Goal: Use online tool/utility: Utilize a website feature to perform a specific function

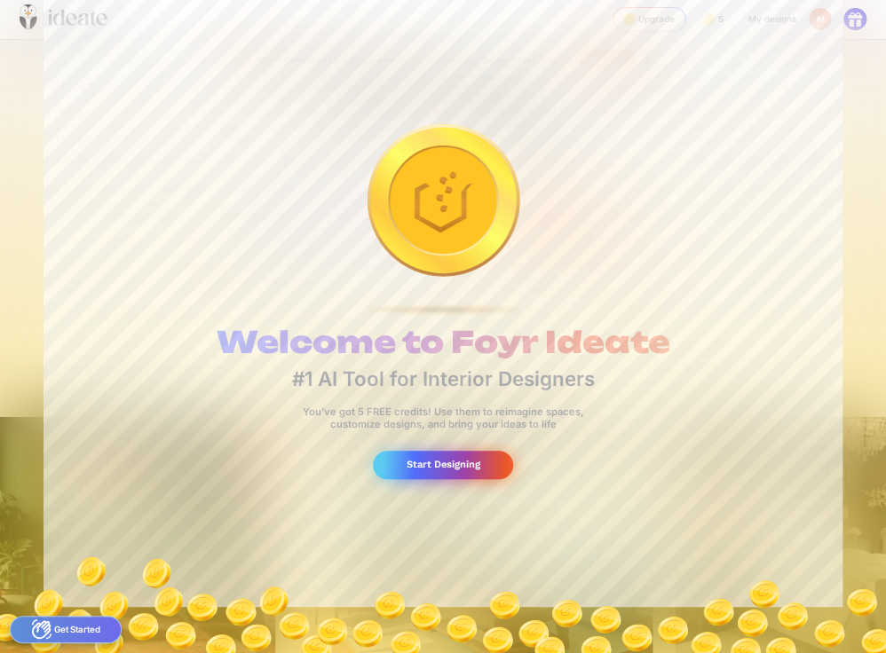
click at [459, 473] on div "Start Designing" at bounding box center [443, 465] width 141 height 29
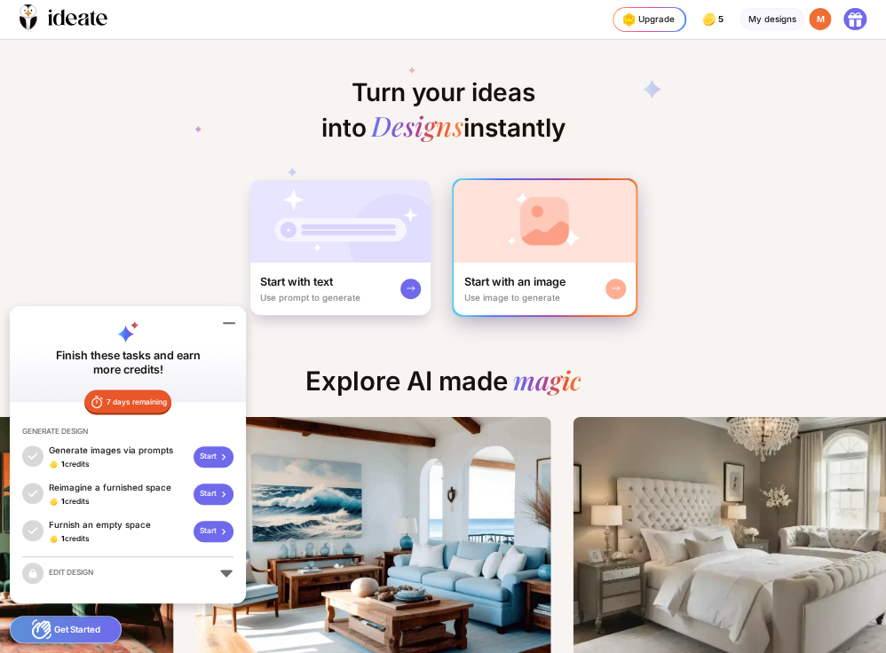
click at [480, 293] on div "Use image to generate" at bounding box center [512, 298] width 96 height 10
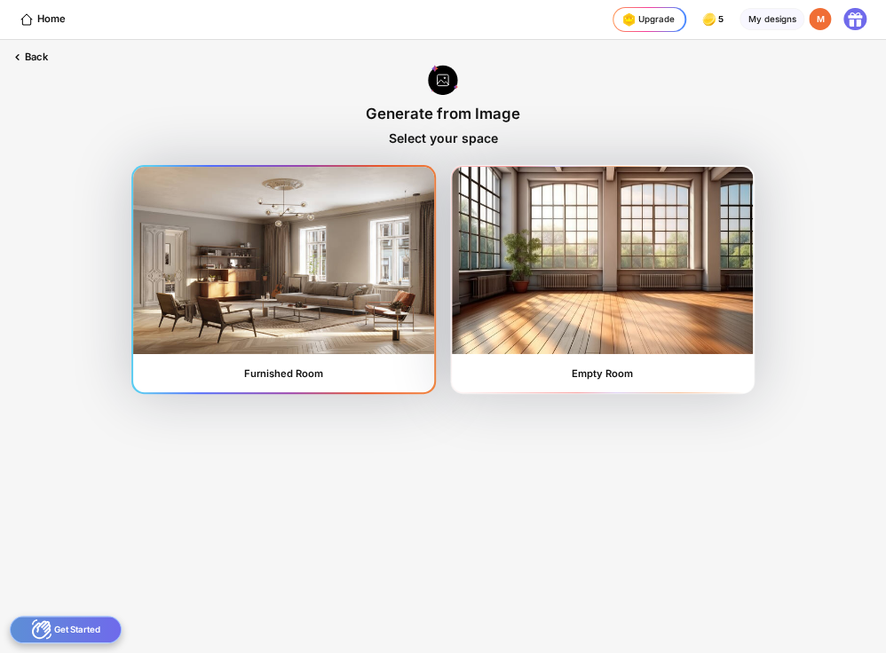
click at [336, 313] on img at bounding box center [283, 260] width 300 height 186
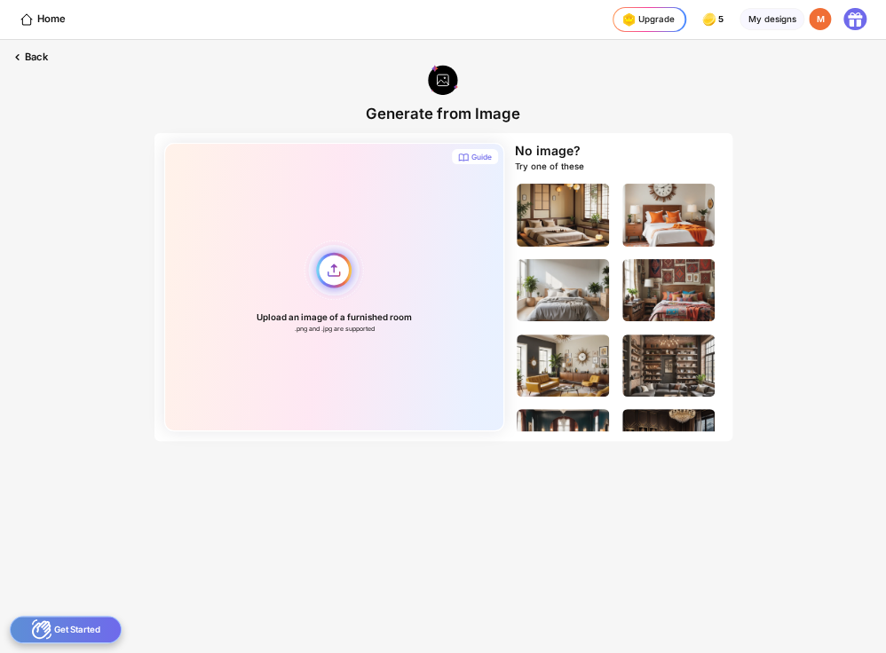
click at [333, 263] on div "Upload an image of a furnished room .png and .jpg are supported" at bounding box center [334, 287] width 340 height 288
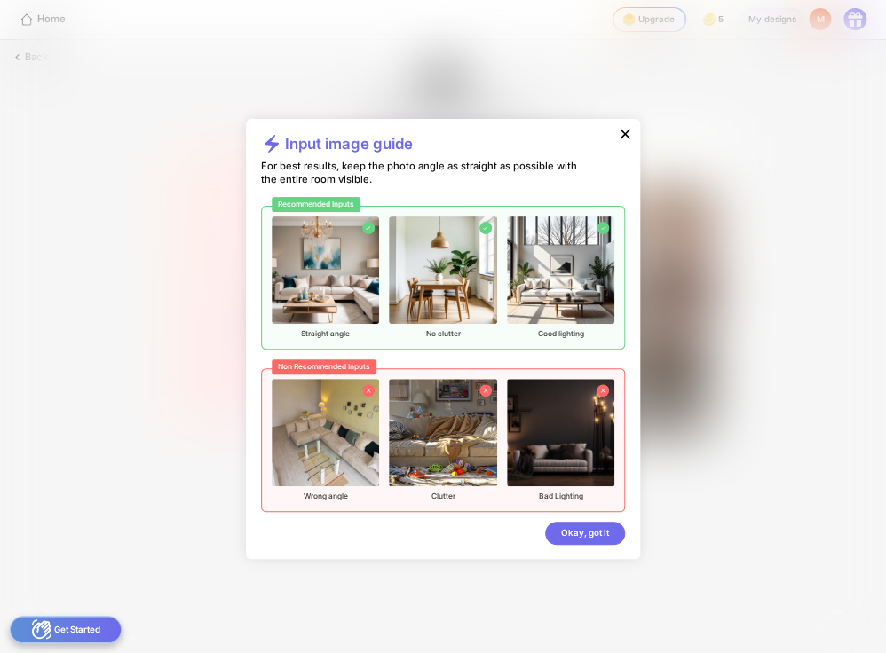
click at [333, 263] on img at bounding box center [325, 270] width 107 height 107
click at [583, 540] on div "Okay, got it" at bounding box center [585, 533] width 80 height 22
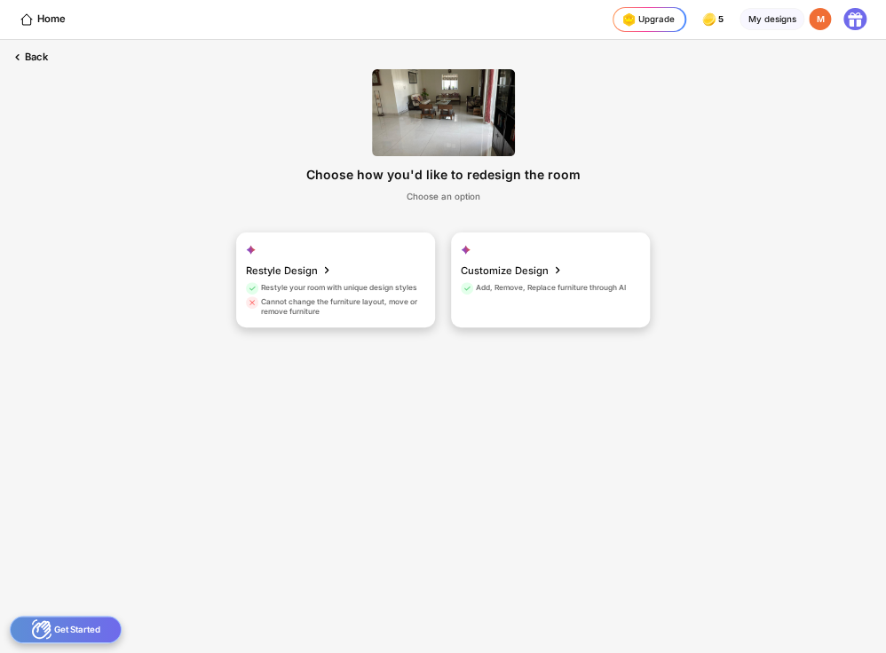
click at [417, 132] on img at bounding box center [443, 112] width 143 height 87
click at [341, 303] on div "Cannot change the furniture layout, move or remove furniture" at bounding box center [334, 307] width 176 height 20
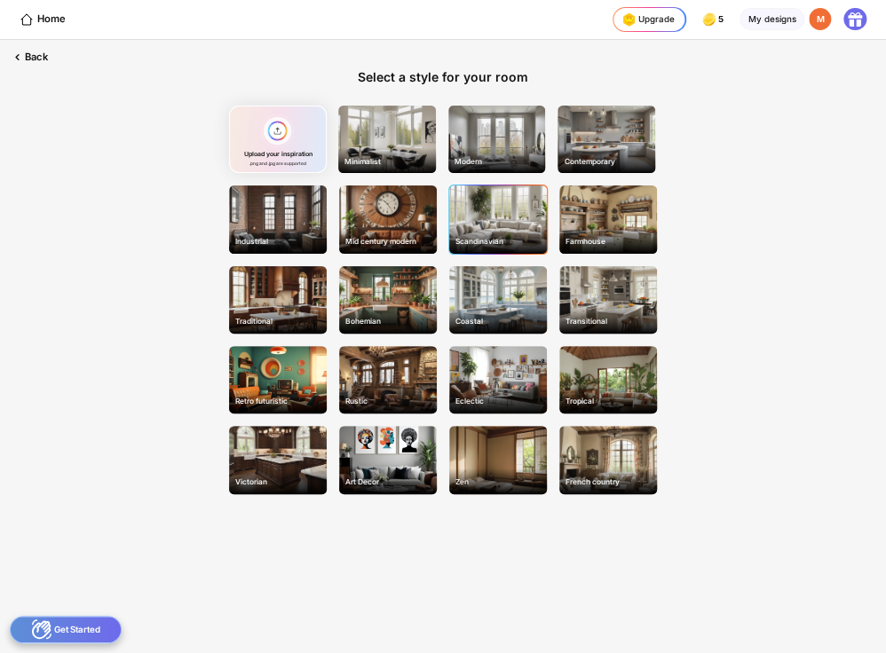
click at [497, 208] on div "Scandinavian" at bounding box center [498, 218] width 98 height 67
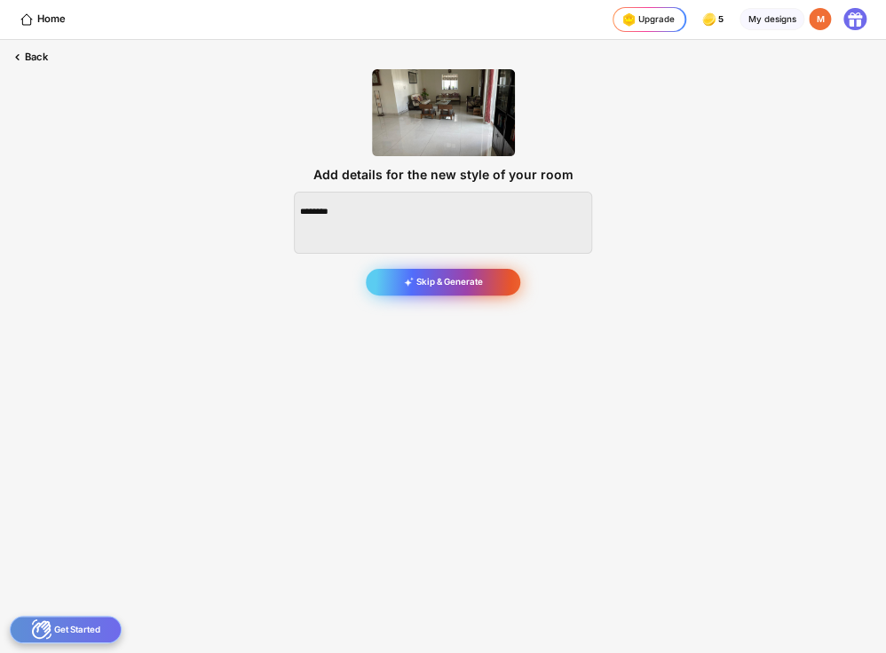
click at [433, 289] on div "Skip & Generate" at bounding box center [443, 283] width 154 height 28
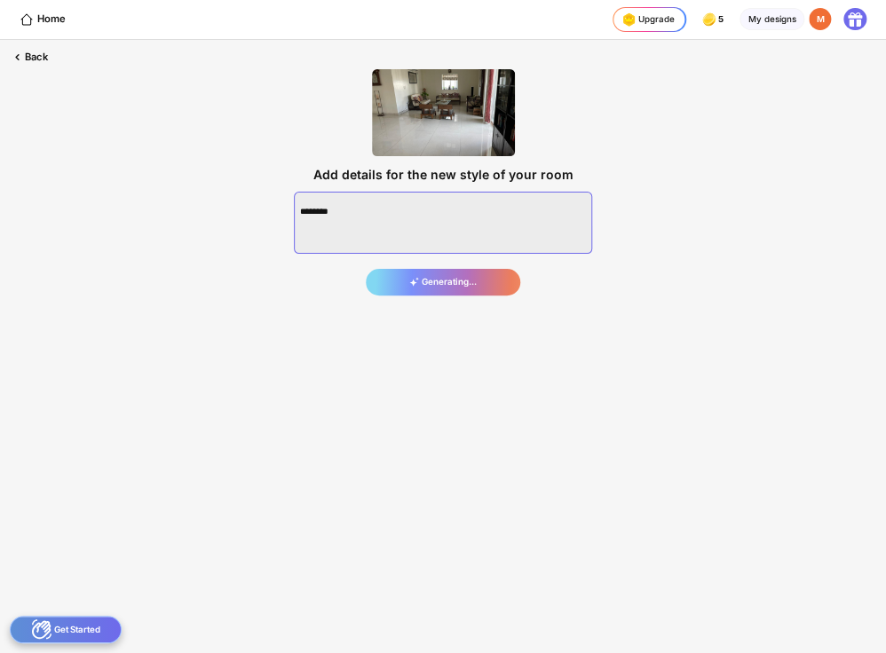
click at [345, 218] on textarea at bounding box center [443, 223] width 298 height 62
type textarea "***"
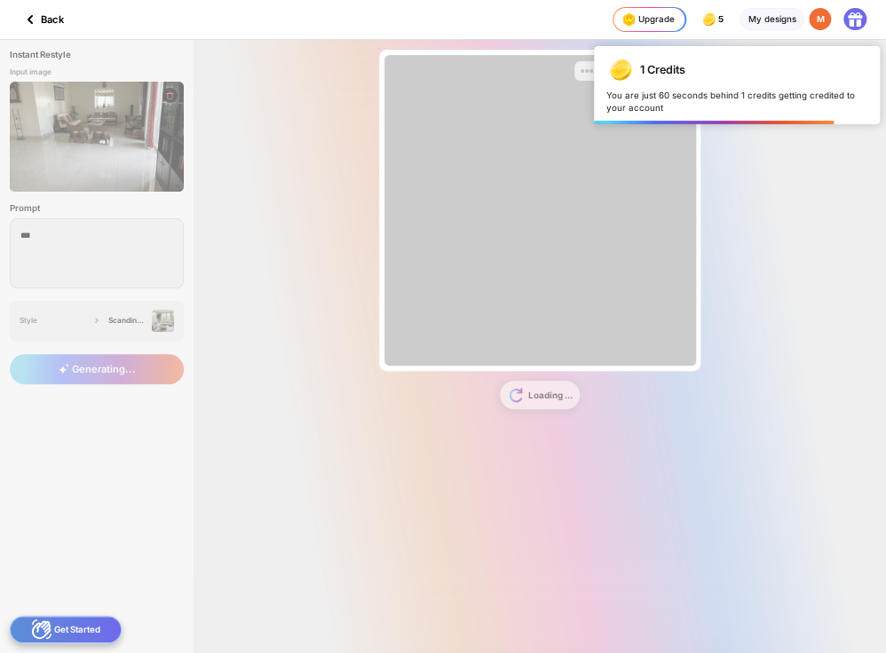
click at [52, 239] on div "Instant Restyle Input image Prompt *** Style Scandinavian Generating... In [GEO…" at bounding box center [443, 346] width 886 height 613
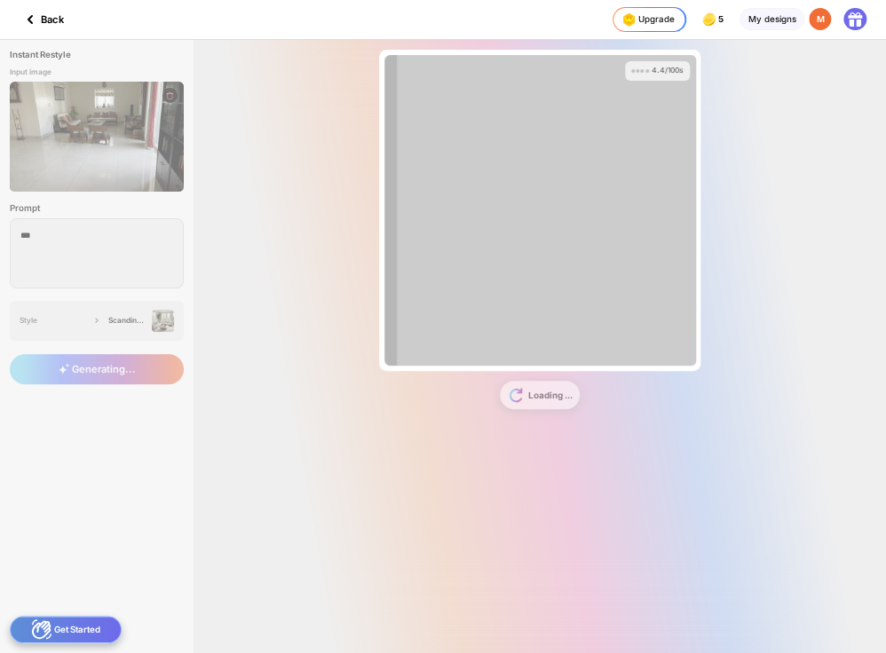
click at [43, 235] on div "Instant Restyle Input image Prompt *** Style Scandinavian Generating... 4.4/100…" at bounding box center [443, 346] width 886 height 613
click at [43, 235] on div "Instant Restyle Input image Prompt *** Style Scandinavian Generating... 7.3/100…" at bounding box center [443, 346] width 886 height 613
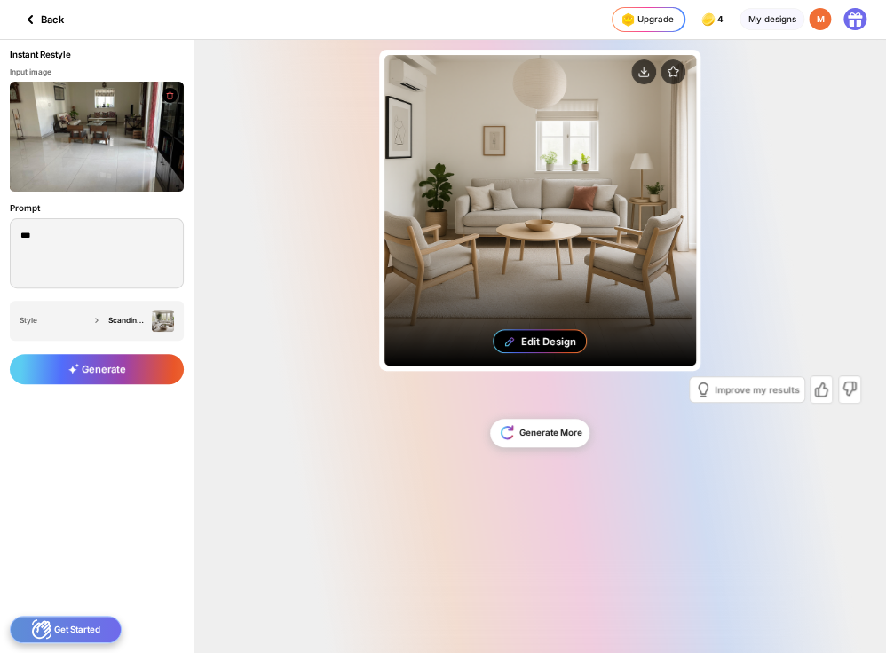
click at [569, 209] on div "Edit Design" at bounding box center [539, 210] width 311 height 311
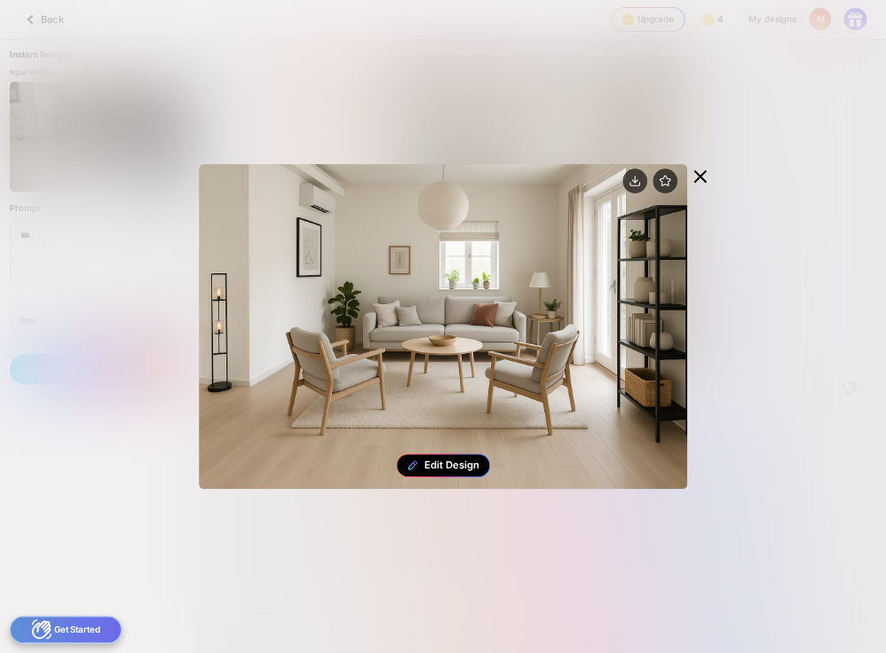
click at [443, 464] on div "Edit Design" at bounding box center [451, 465] width 55 height 12
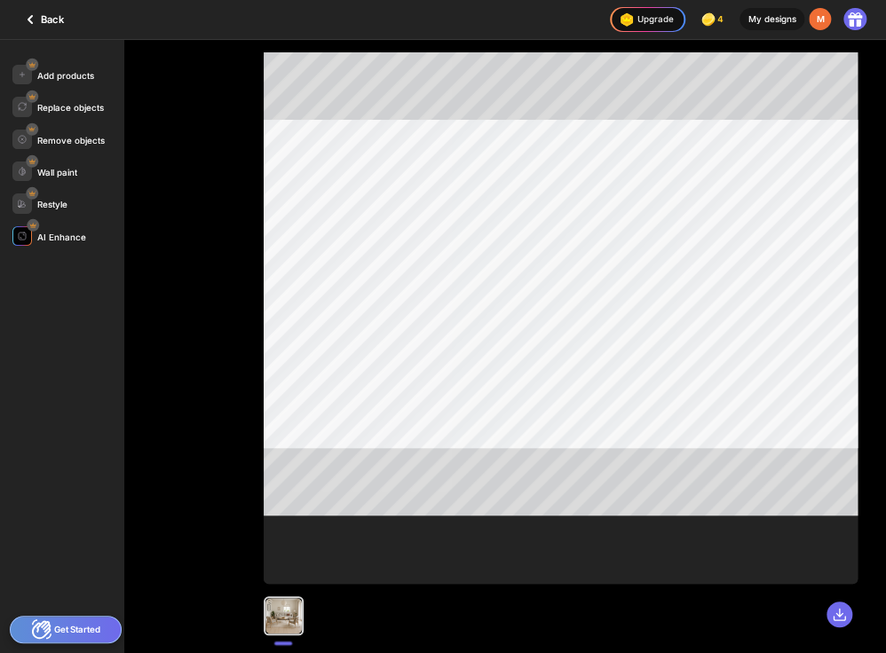
click at [69, 236] on div "AI Enhance" at bounding box center [61, 238] width 49 height 10
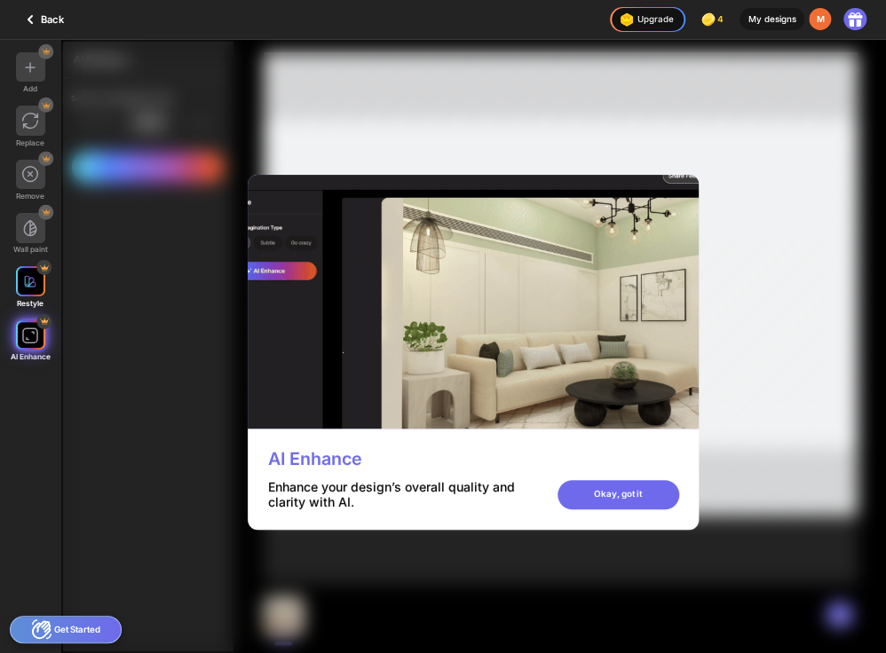
click at [42, 293] on div at bounding box center [31, 281] width 30 height 30
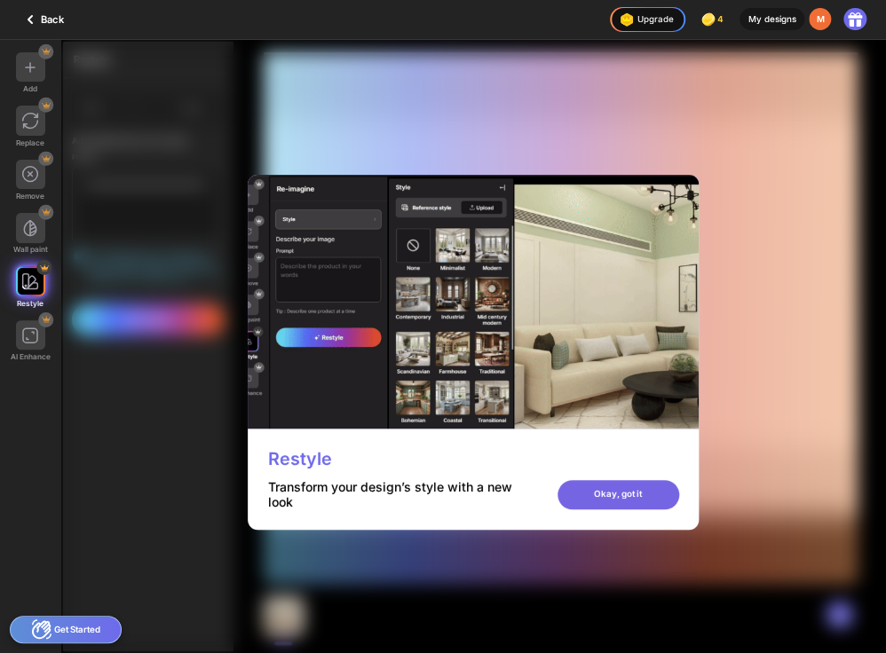
click at [611, 489] on div "Okay, got it" at bounding box center [618, 495] width 122 height 30
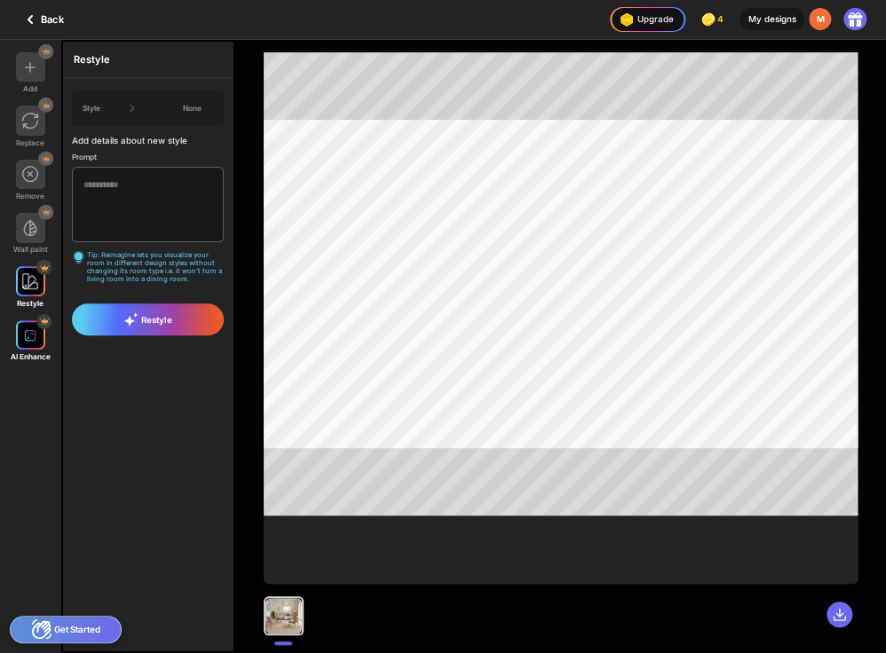
click at [26, 350] on div at bounding box center [31, 335] width 30 height 30
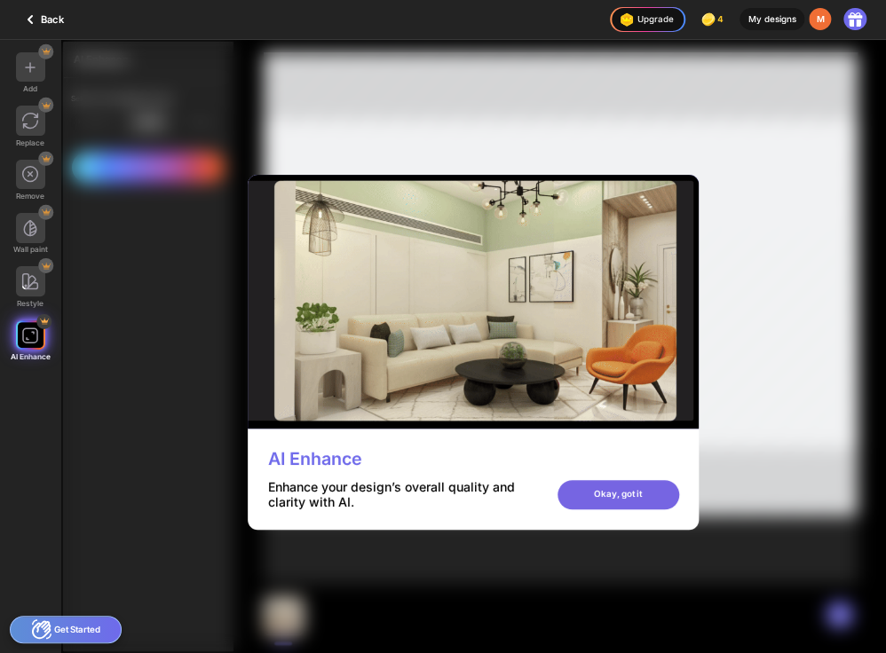
click at [593, 495] on div "Okay, got it" at bounding box center [618, 495] width 122 height 30
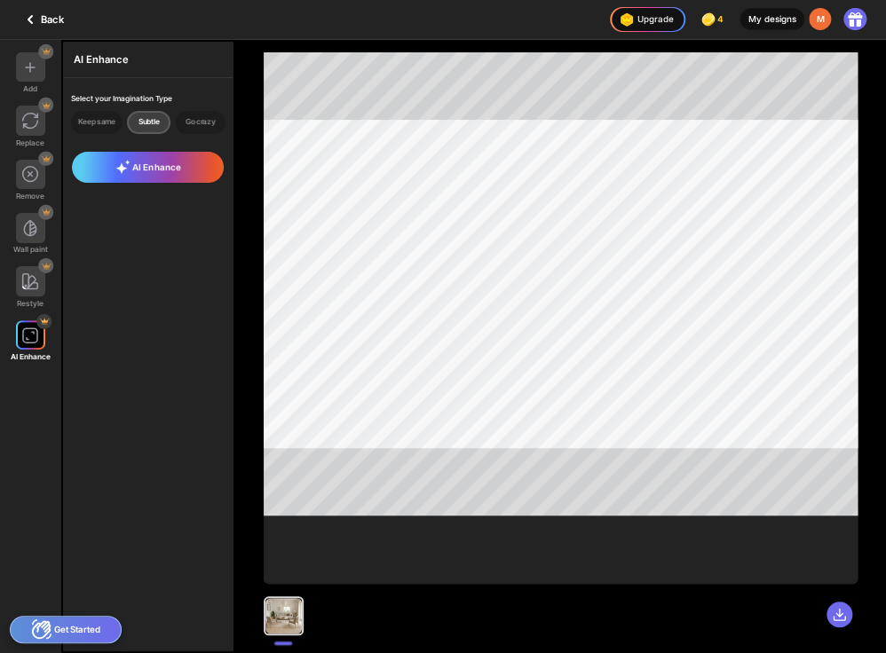
click at [757, 12] on div "My designs" at bounding box center [771, 19] width 65 height 22
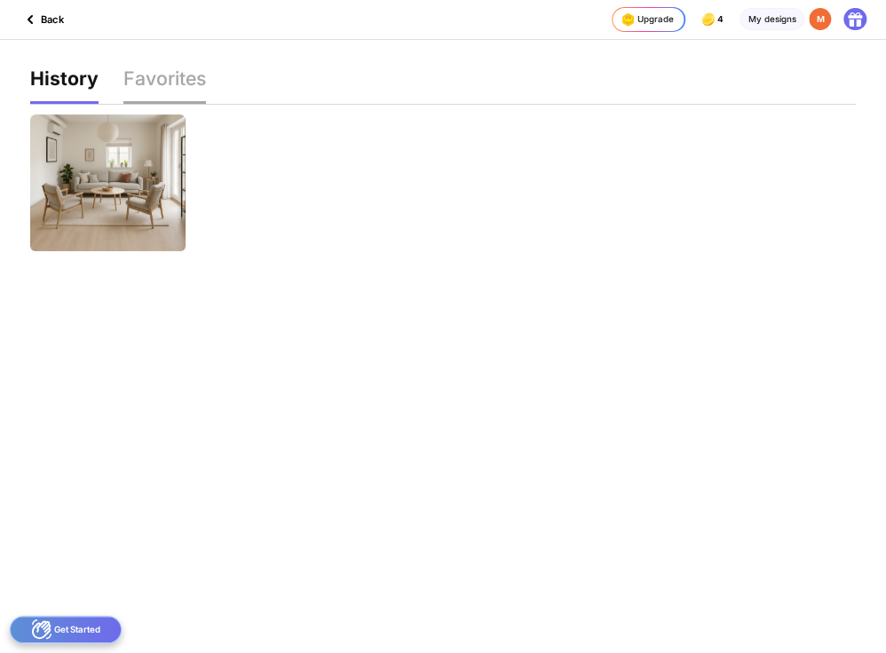
click at [187, 84] on div "Favorites" at bounding box center [164, 86] width 83 height 34
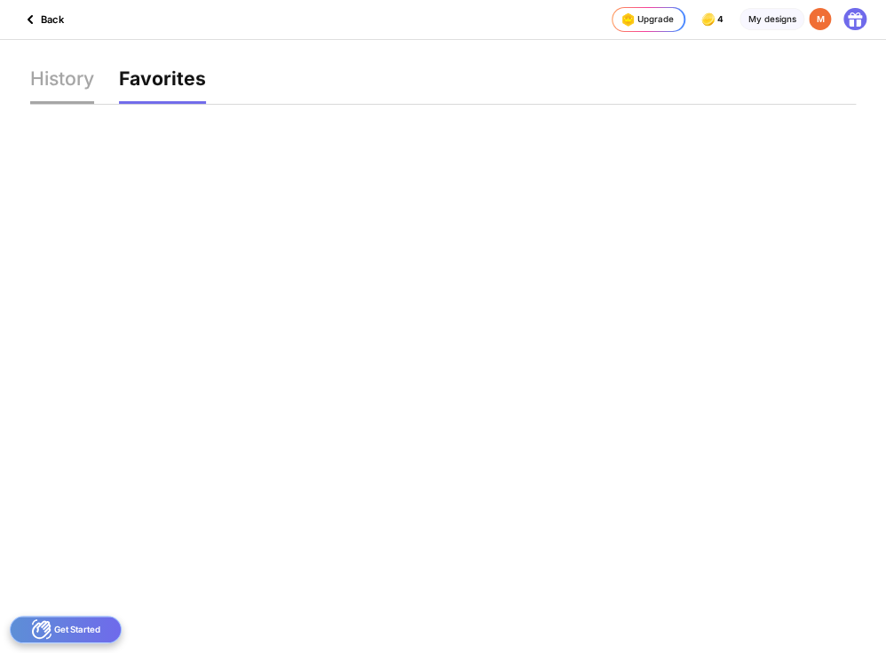
click at [60, 84] on div "History" at bounding box center [62, 86] width 64 height 34
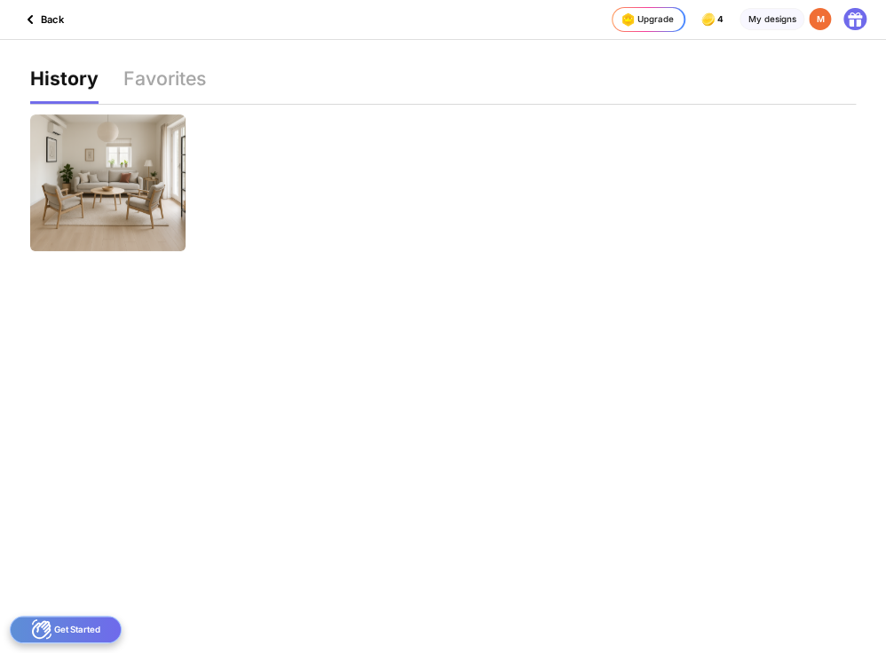
click at [33, 14] on icon at bounding box center [30, 19] width 21 height 21
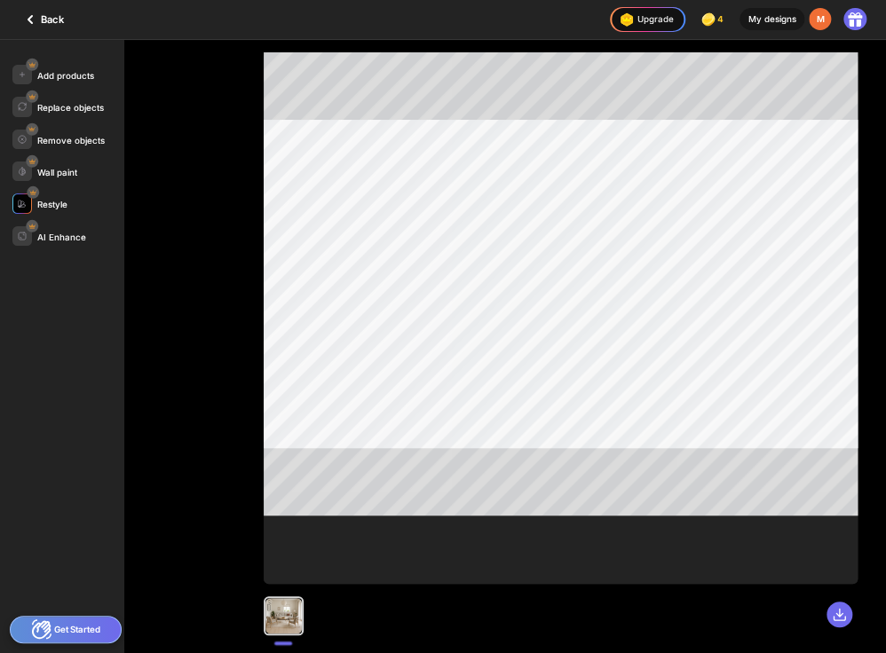
click at [61, 206] on div "Restyle" at bounding box center [52, 205] width 30 height 10
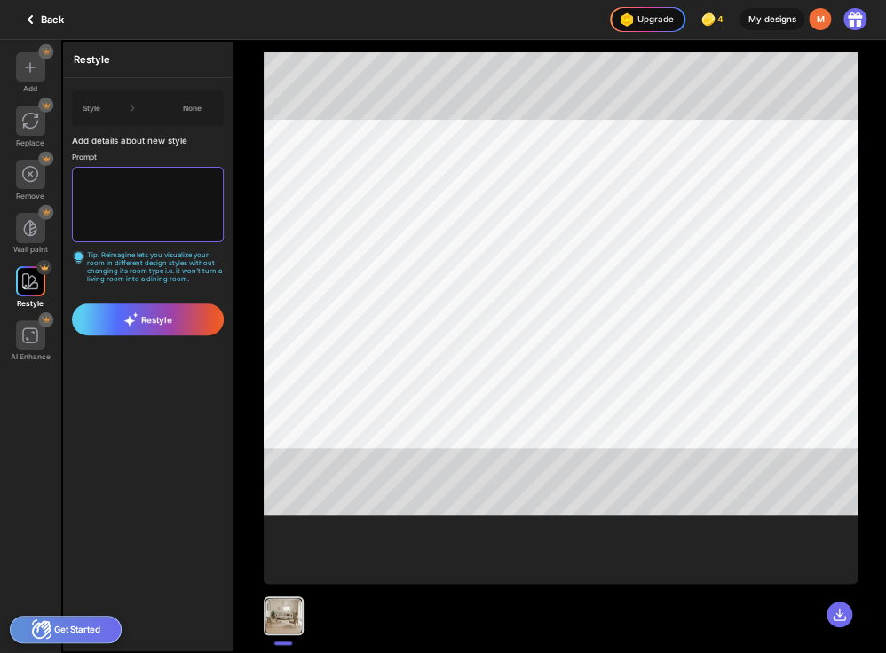
click at [123, 190] on textarea at bounding box center [147, 204] width 151 height 75
click at [102, 187] on textarea "**********" at bounding box center [147, 204] width 151 height 75
drag, startPoint x: 128, startPoint y: 187, endPoint x: 68, endPoint y: 187, distance: 59.5
click at [68, 187] on div "Style None Add details about new style Prompt ****** Tip: Reimagine lets you vi…" at bounding box center [148, 186] width 169 height 217
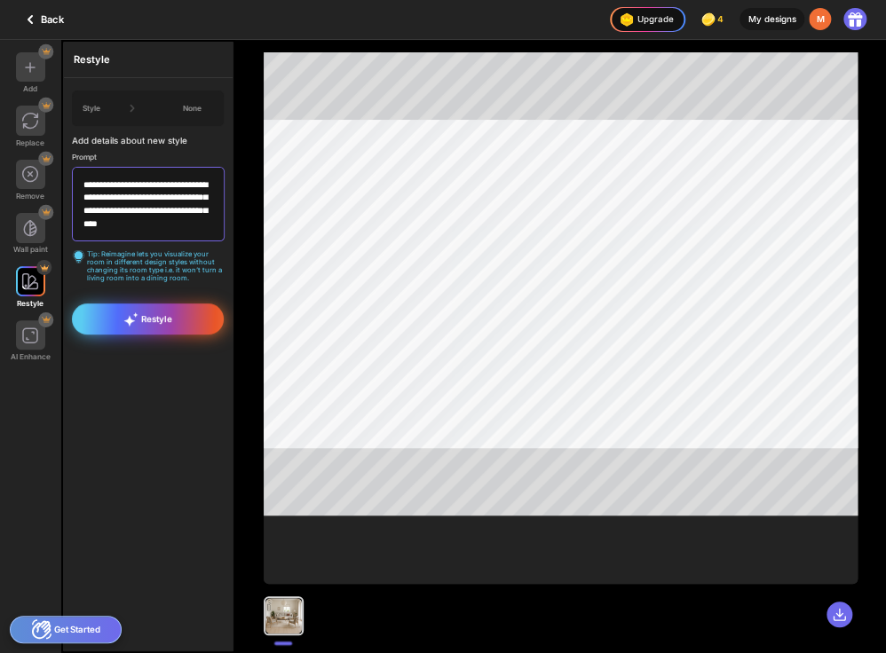
type textarea "**********"
click at [146, 312] on span "Restyle" at bounding box center [147, 319] width 49 height 14
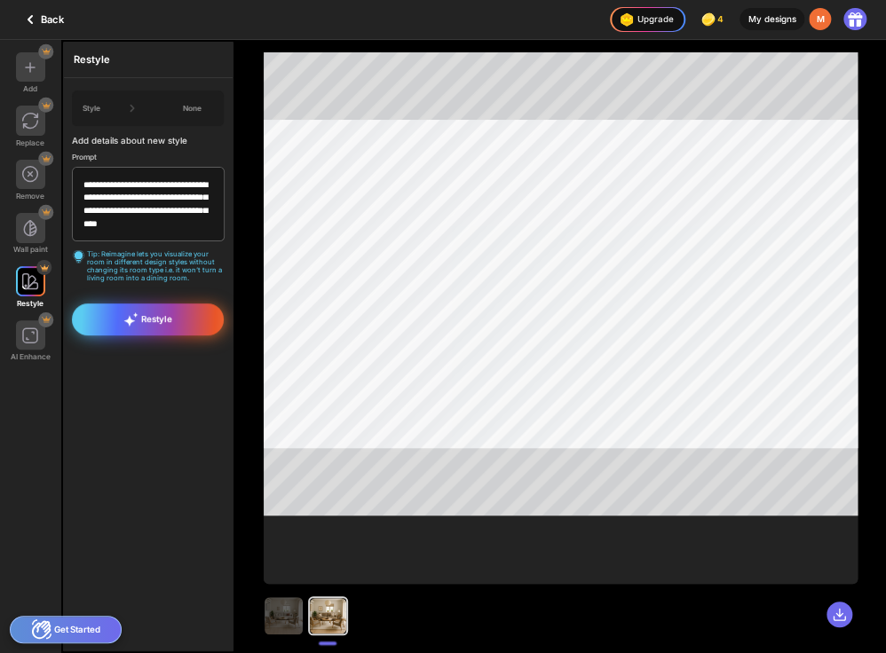
click at [155, 317] on span "Restyle" at bounding box center [147, 319] width 49 height 14
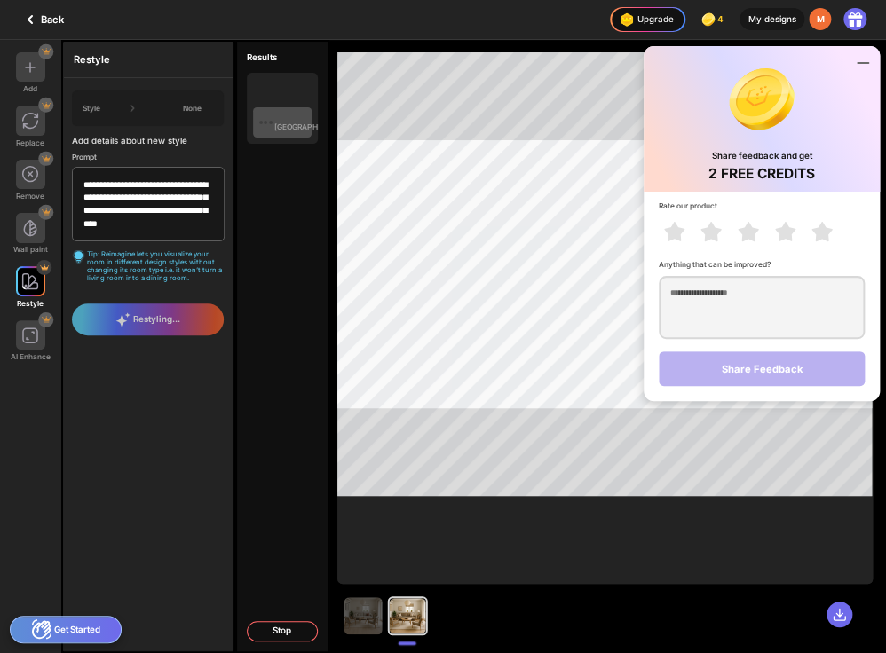
click at [871, 62] on icon at bounding box center [862, 62] width 21 height 21
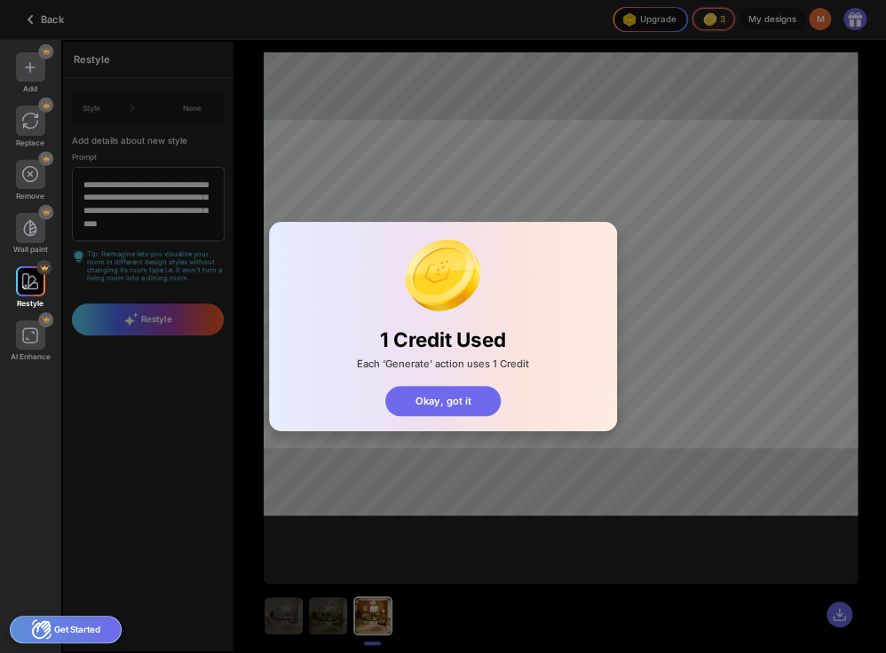
click at [456, 419] on div "1 Credit Used Each ‘Generate’ action uses 1 Credit Okay, got it" at bounding box center [443, 326] width 348 height 209
click at [445, 402] on div "Okay, got it" at bounding box center [442, 401] width 115 height 30
